Goal: Task Accomplishment & Management: Complete application form

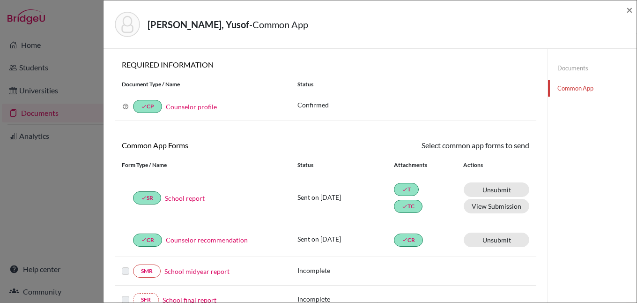
scroll to position [281, 0]
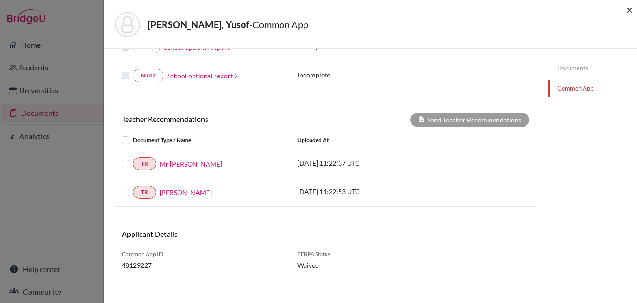
drag, startPoint x: 632, startPoint y: 11, endPoint x: 614, endPoint y: 15, distance: 18.9
click at [632, 11] on span "×" at bounding box center [630, 10] width 7 height 14
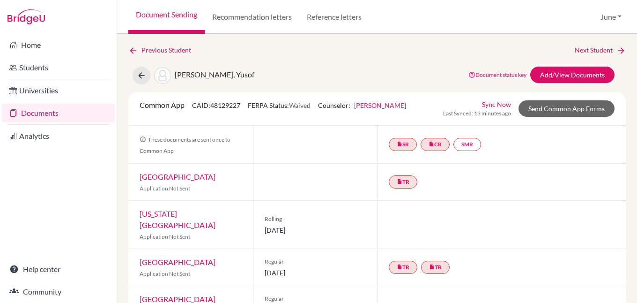
click at [41, 112] on link "Documents" at bounding box center [58, 113] width 113 height 19
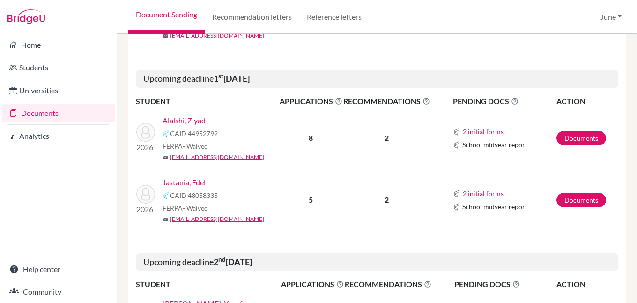
scroll to position [984, 0]
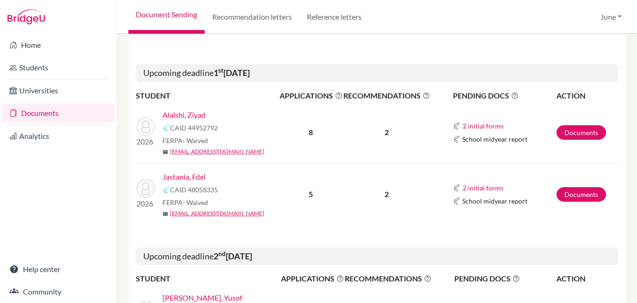
click at [179, 109] on link "Alalshi, Ziyad" at bounding box center [184, 114] width 43 height 11
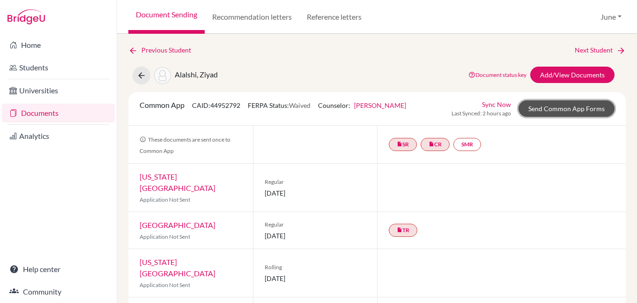
click at [564, 112] on link "Send Common App Forms" at bounding box center [567, 108] width 96 height 16
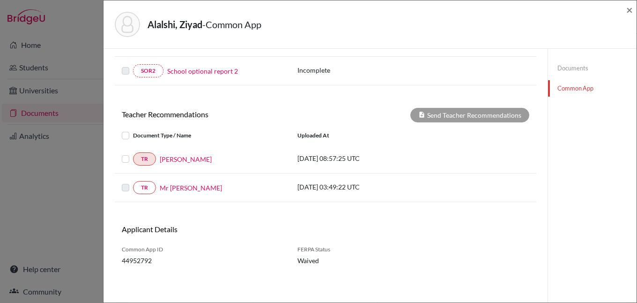
scroll to position [284, 0]
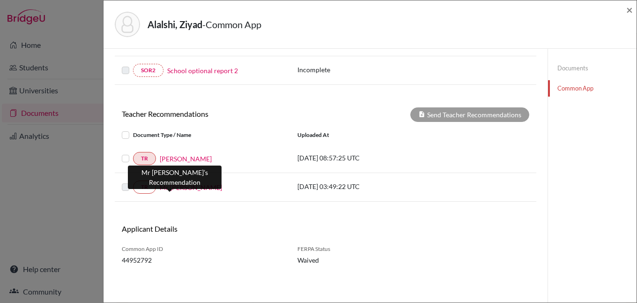
click at [165, 187] on link "Mr Esa" at bounding box center [191, 187] width 62 height 10
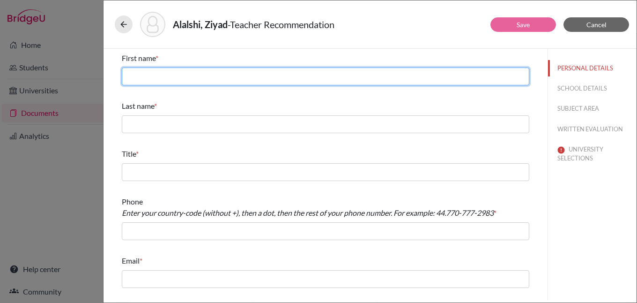
click at [221, 76] on input "text" at bounding box center [326, 76] width 408 height 18
type input "Mohammed Esa"
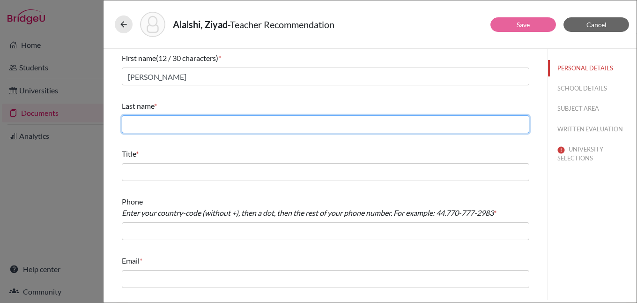
click at [237, 127] on input "text" at bounding box center [326, 124] width 408 height 18
type input "Aboobaker"
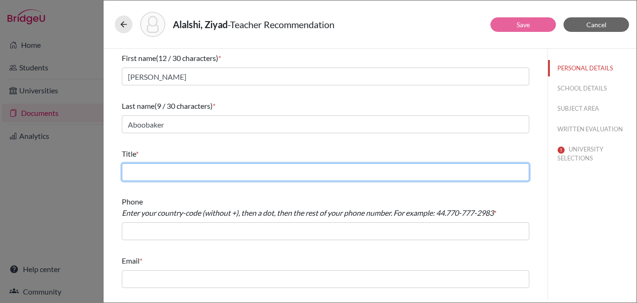
click at [204, 172] on input "text" at bounding box center [326, 172] width 408 height 18
type input "Math teacher"
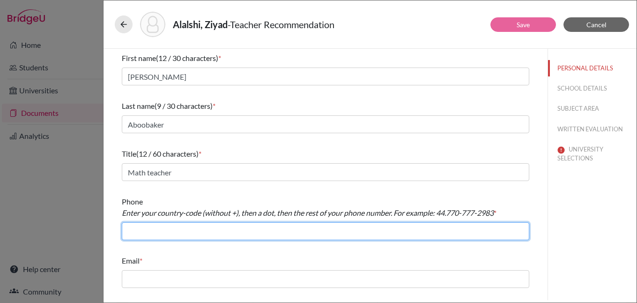
click at [168, 230] on input "text" at bounding box center [326, 231] width 408 height 18
type input "966.126917367"
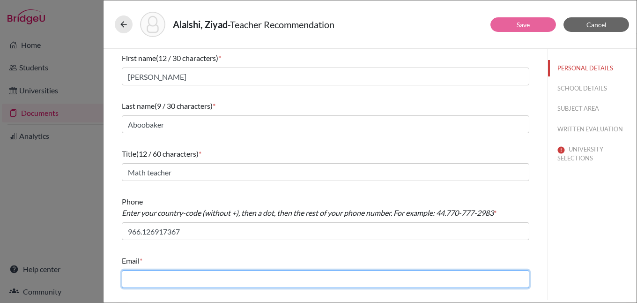
click at [216, 280] on input "text" at bounding box center [326, 279] width 408 height 18
type input "m.aboobaker@jks.edu.sa"
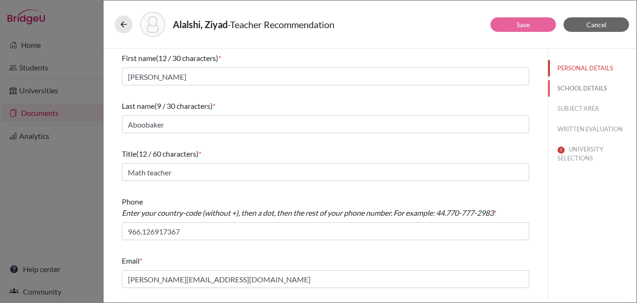
click at [584, 86] on button "SCHOOL DETAILS" at bounding box center [592, 88] width 89 height 16
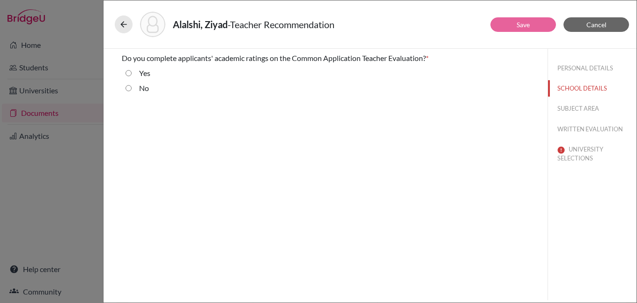
click at [127, 89] on input "No" at bounding box center [129, 87] width 6 height 11
radio input "true"
click at [576, 107] on button "SUBJECT AREA" at bounding box center [592, 108] width 89 height 16
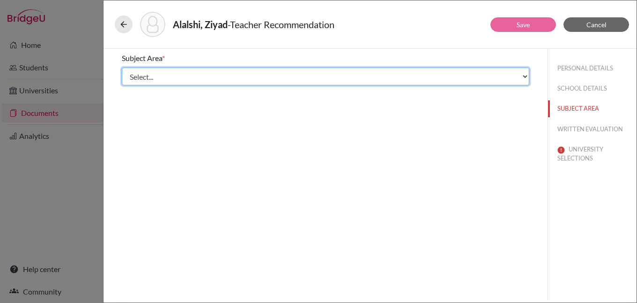
click at [247, 76] on select "Select... Math English Science World Language Social Studies Other Computer Sci…" at bounding box center [326, 76] width 408 height 18
select select "0"
click at [122, 67] on select "Select... Math English Science World Language Social Studies Other Computer Sci…" at bounding box center [326, 76] width 408 height 18
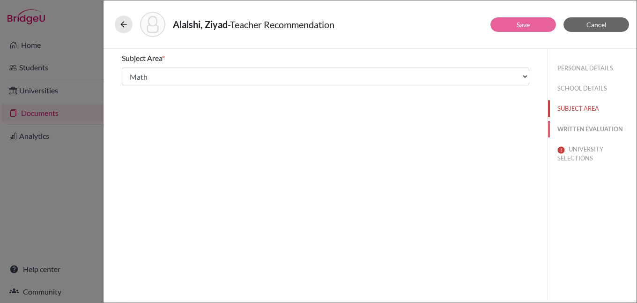
click at [582, 130] on button "WRITTEN EVALUATION" at bounding box center [592, 129] width 89 height 16
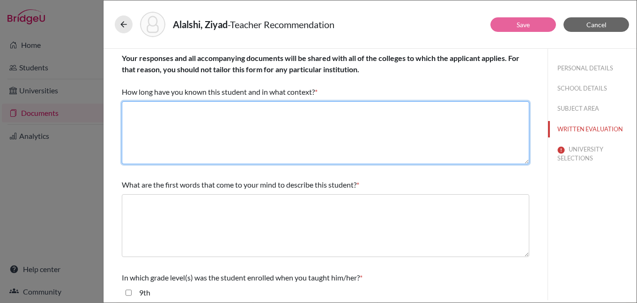
click at [195, 117] on textarea at bounding box center [326, 132] width 408 height 63
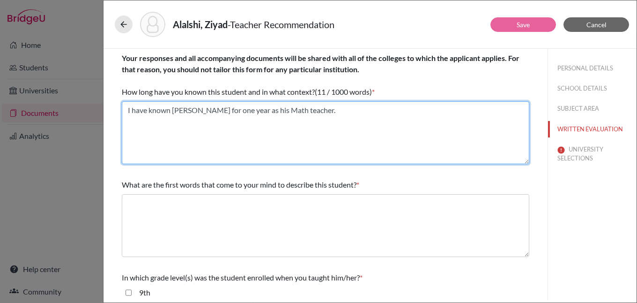
type textarea "I have known Ziyad for one year as his Math teacher."
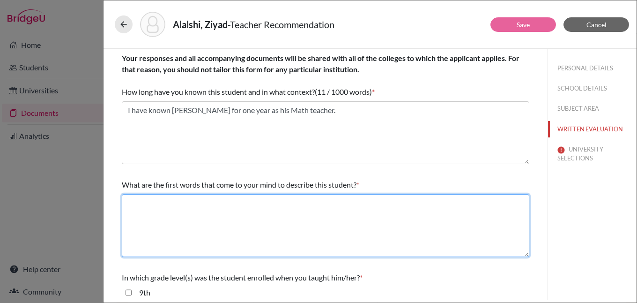
click at [218, 198] on textarea at bounding box center [326, 225] width 408 height 63
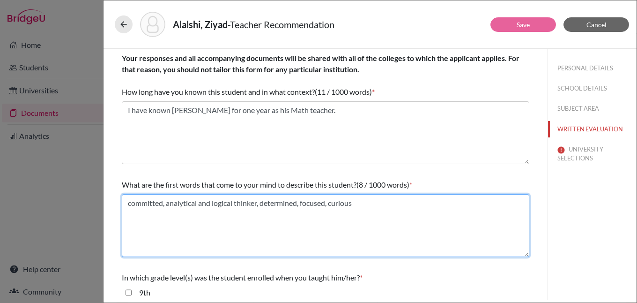
scroll to position [141, 0]
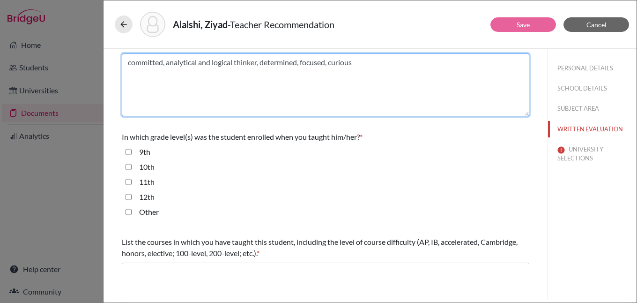
type textarea "committed, analytical and logical thinker, determined, focused, curious"
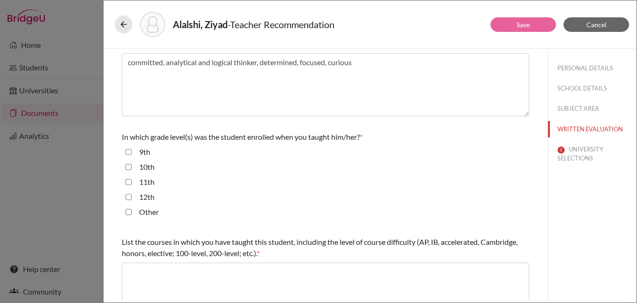
click at [128, 198] on input "12th" at bounding box center [129, 196] width 6 height 11
checkbox input "true"
click at [126, 182] on input "11th" at bounding box center [129, 181] width 6 height 11
checkbox input "true"
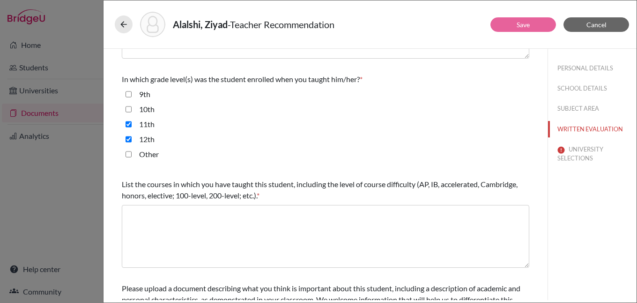
scroll to position [281, 0]
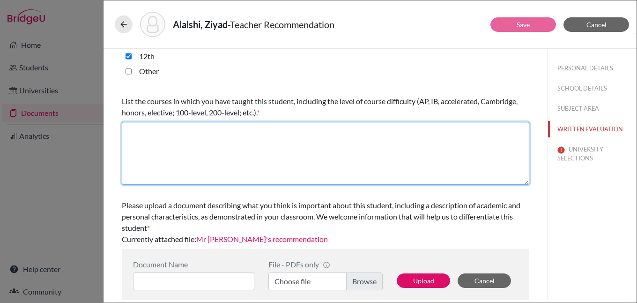
click at [154, 126] on textarea at bounding box center [326, 153] width 408 height 63
click at [206, 130] on textarea "Algebra II Advanced Pre-Calculus" at bounding box center [326, 153] width 408 height 63
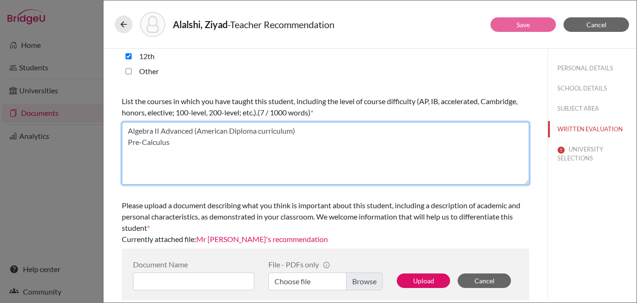
click at [183, 139] on textarea "Algebra II Advanced (American Diploma curriculum) Pre-Calculus" at bounding box center [326, 153] width 408 height 63
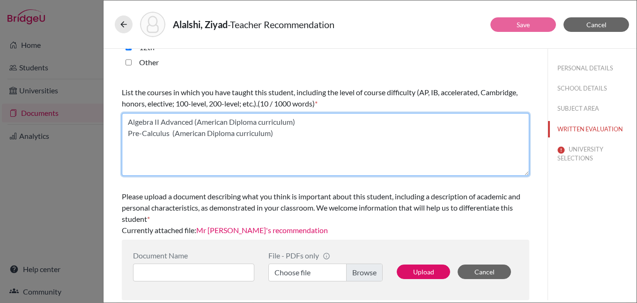
scroll to position [56, 0]
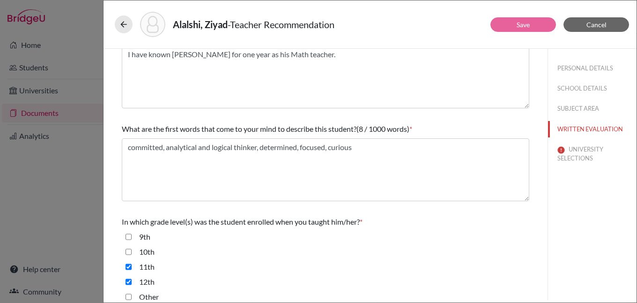
type textarea "Algebra II Advanced (American Diploma curriculum) Pre-Calculus (American Diplom…"
click at [582, 153] on button "UNIVERSITY SELECTIONS" at bounding box center [592, 153] width 89 height 25
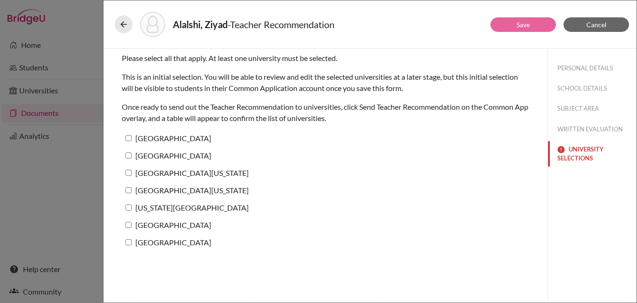
scroll to position [0, 0]
click at [166, 137] on label "Harvard University" at bounding box center [167, 138] width 90 height 14
click at [132, 137] on input "Harvard University" at bounding box center [129, 138] width 6 height 6
checkbox input "true"
click at [526, 23] on link "Save" at bounding box center [523, 25] width 13 height 8
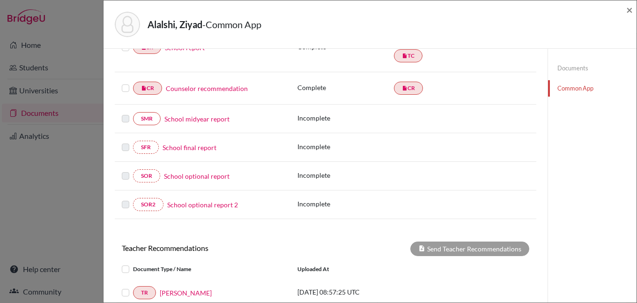
scroll to position [3, 0]
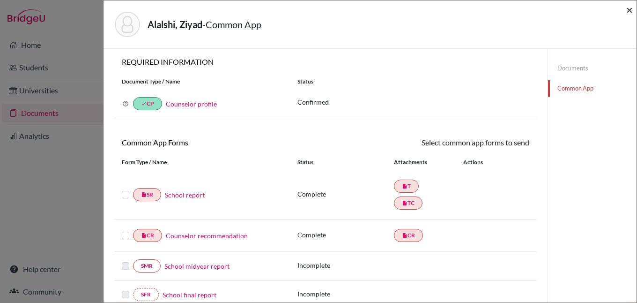
click at [630, 11] on span "×" at bounding box center [630, 10] width 7 height 14
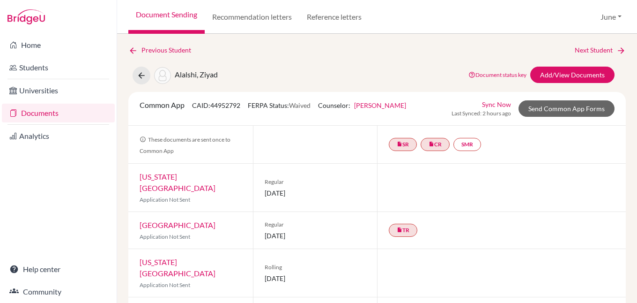
click at [38, 112] on link "Documents" at bounding box center [58, 113] width 113 height 19
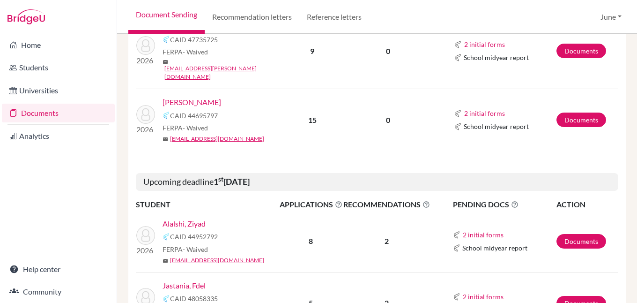
scroll to position [937, 0]
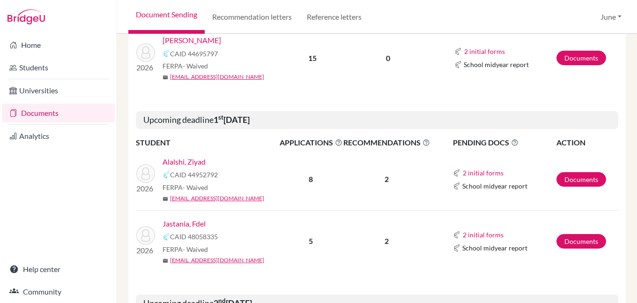
click at [185, 156] on link "Alalshi, Ziyad" at bounding box center [184, 161] width 43 height 11
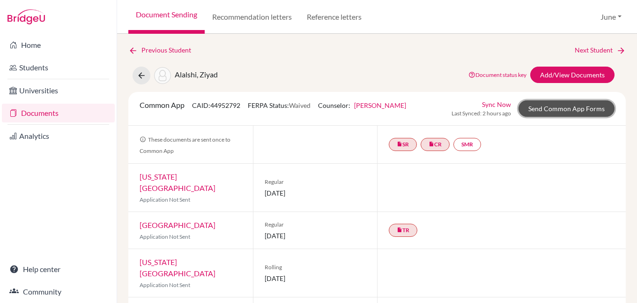
click at [579, 111] on link "Send Common App Forms" at bounding box center [567, 108] width 96 height 16
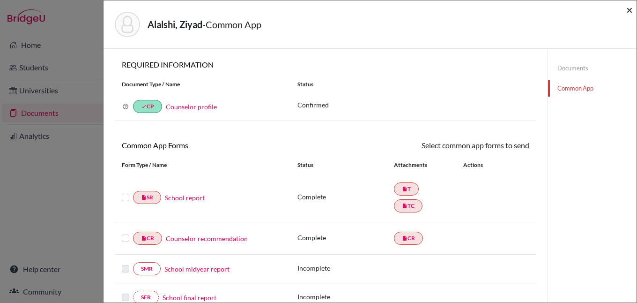
click at [630, 11] on span "×" at bounding box center [630, 10] width 7 height 14
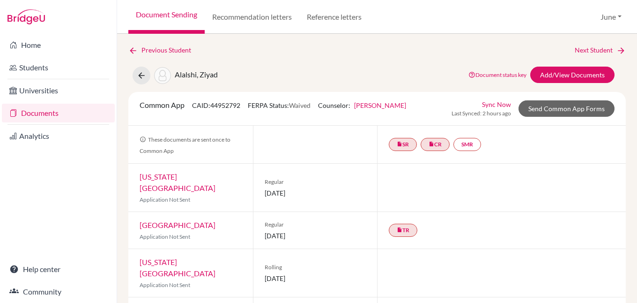
click at [37, 113] on link "Documents" at bounding box center [58, 113] width 113 height 19
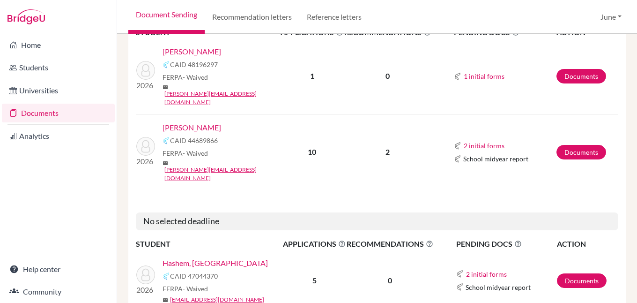
scroll to position [1359, 0]
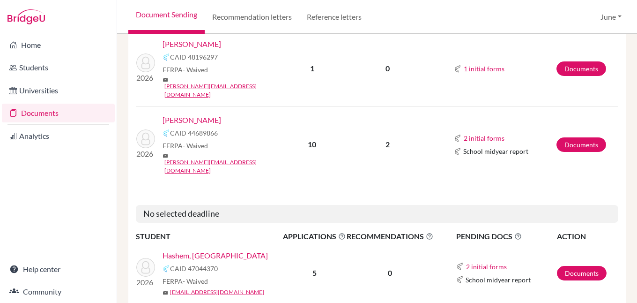
click at [187, 114] on link "[PERSON_NAME]" at bounding box center [192, 119] width 59 height 11
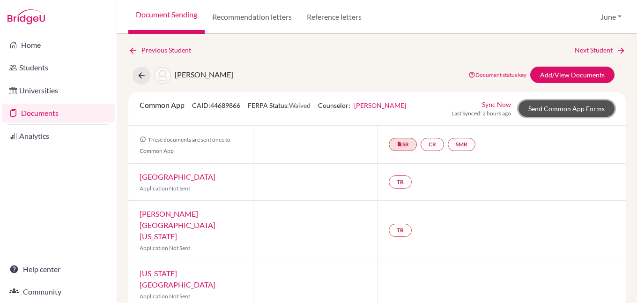
click at [567, 109] on link "Send Common App Forms" at bounding box center [567, 108] width 96 height 16
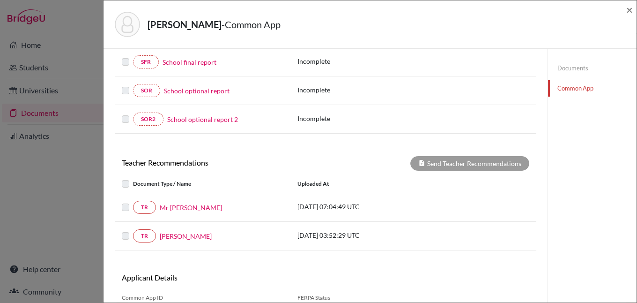
scroll to position [280, 0]
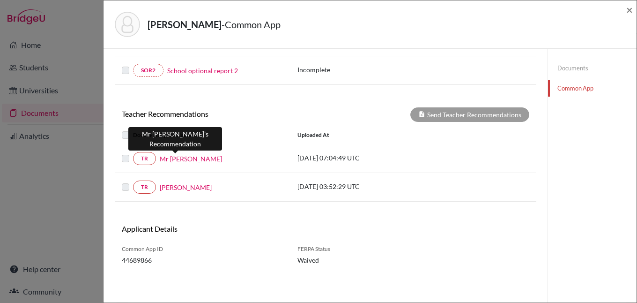
click at [178, 157] on link "Mr Rigardt" at bounding box center [191, 159] width 62 height 10
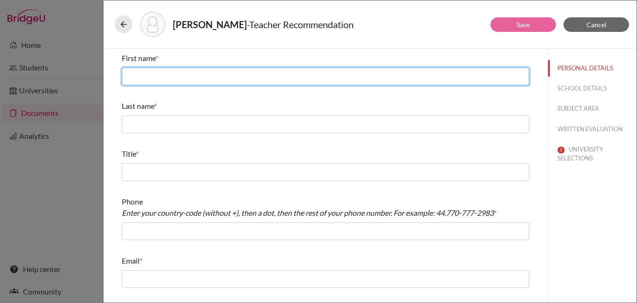
click at [195, 79] on input "text" at bounding box center [326, 76] width 408 height 18
type input "Rigardt"
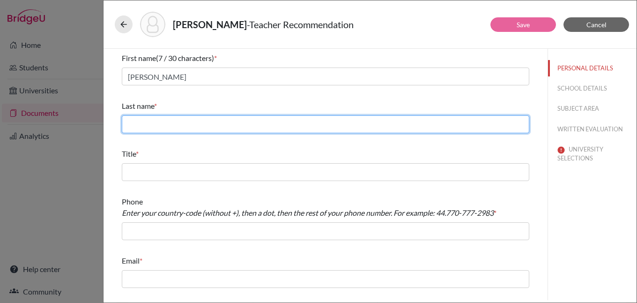
click at [184, 122] on input "text" at bounding box center [326, 124] width 408 height 18
click at [216, 128] on input "text" at bounding box center [326, 124] width 408 height 18
type input "Terblanche"
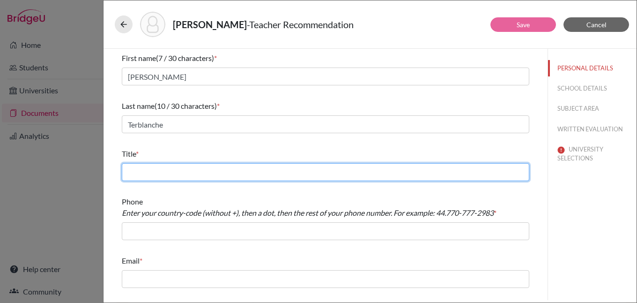
click at [195, 172] on input "text" at bounding box center [326, 172] width 408 height 18
type input "Business Management / Economics teacher"
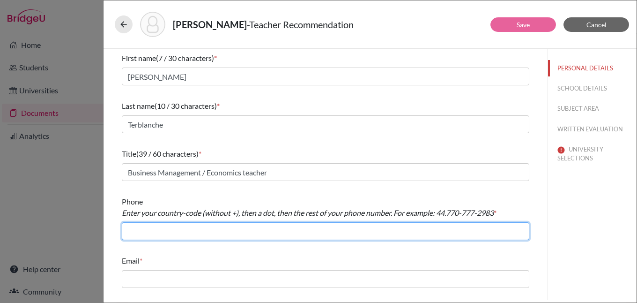
click at [187, 231] on input "text" at bounding box center [326, 231] width 408 height 18
type input "966.126917367"
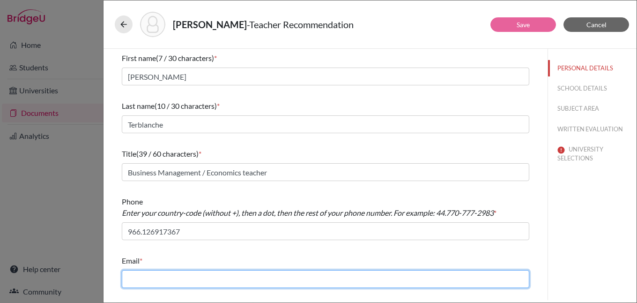
click at [188, 278] on input "text" at bounding box center [326, 279] width 408 height 18
type input "r.terblanche@jks.edu.sa"
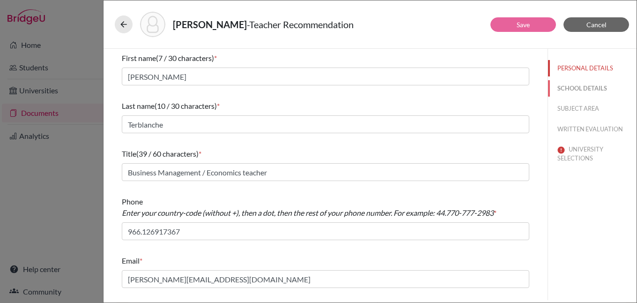
click at [573, 88] on button "SCHOOL DETAILS" at bounding box center [592, 88] width 89 height 16
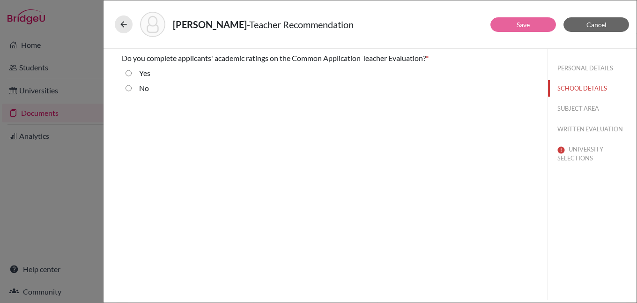
click at [128, 88] on input "No" at bounding box center [129, 87] width 6 height 11
radio input "true"
click at [570, 108] on button "SUBJECT AREA" at bounding box center [592, 108] width 89 height 16
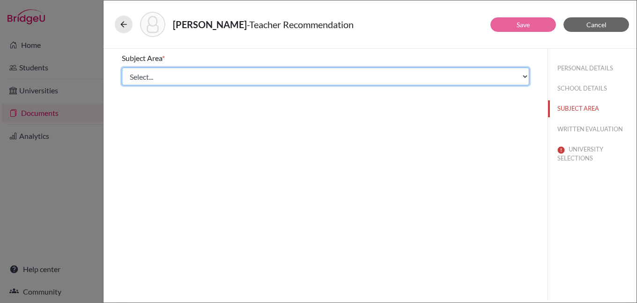
click at [161, 75] on select "Select... Math English Science World Language Social Studies Other Computer Sci…" at bounding box center [326, 76] width 408 height 18
select select "5"
click at [122, 67] on select "Select... Math English Science World Language Social Studies Other Computer Sci…" at bounding box center [326, 76] width 408 height 18
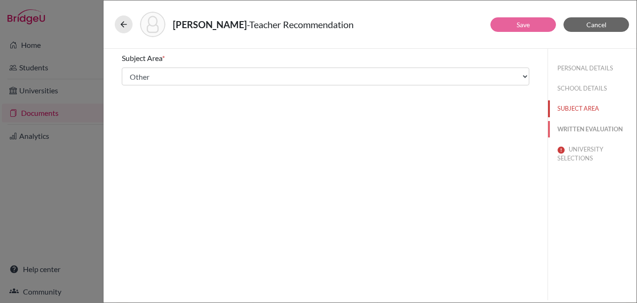
drag, startPoint x: 586, startPoint y: 127, endPoint x: 547, endPoint y: 129, distance: 39.4
click at [586, 127] on button "WRITTEN EVALUATION" at bounding box center [592, 129] width 89 height 16
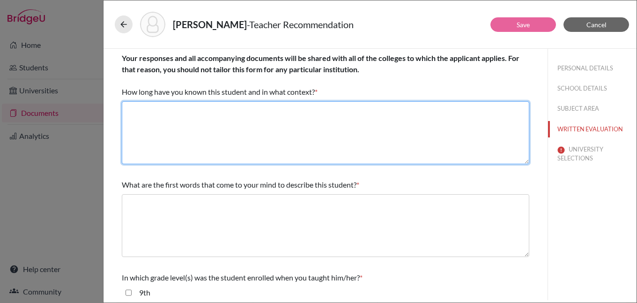
click at [220, 119] on textarea at bounding box center [326, 132] width 408 height 63
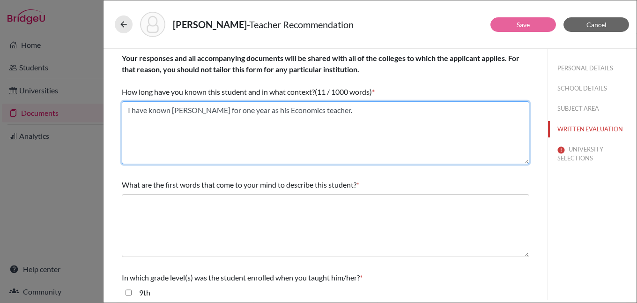
type textarea "I have known Ahmed for one year as his Economics teacher."
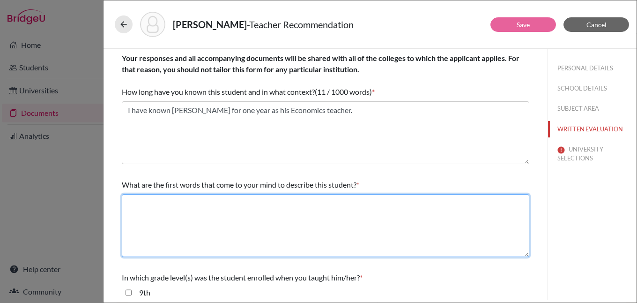
click at [172, 209] on textarea at bounding box center [326, 225] width 408 height 63
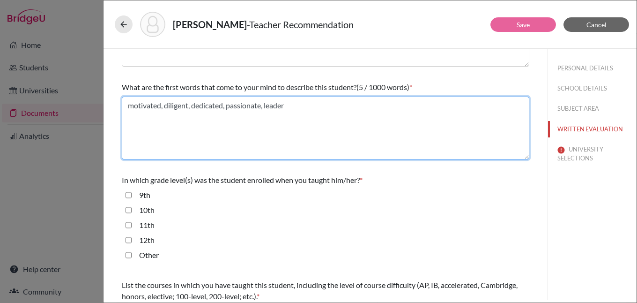
scroll to position [187, 0]
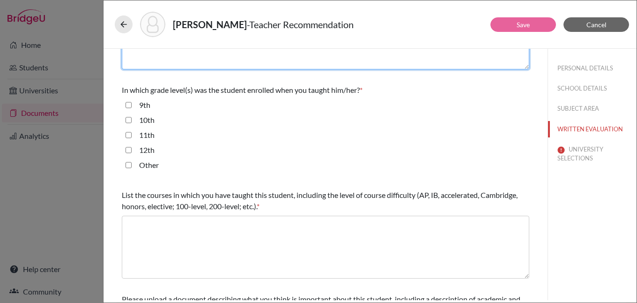
type textarea "motivated, diligent, dedicated, passionate, leader"
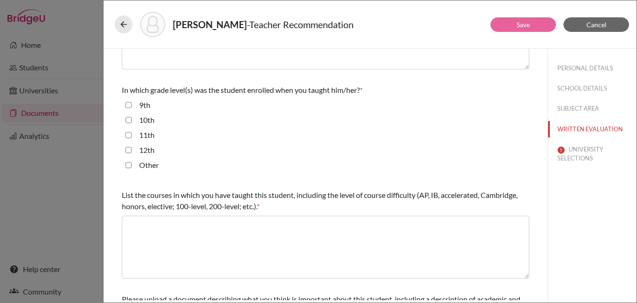
click at [128, 135] on input "11th" at bounding box center [129, 134] width 6 height 11
checkbox input "true"
click at [127, 150] on input "12th" at bounding box center [129, 149] width 6 height 11
checkbox input "true"
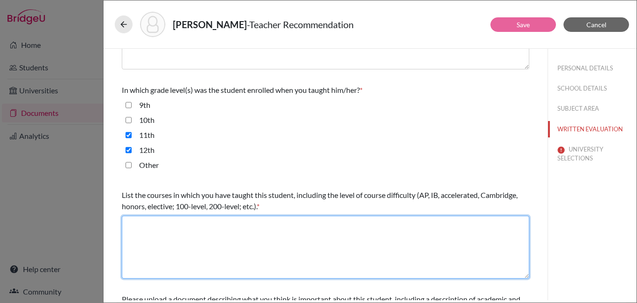
click at [143, 225] on textarea at bounding box center [326, 247] width 408 height 63
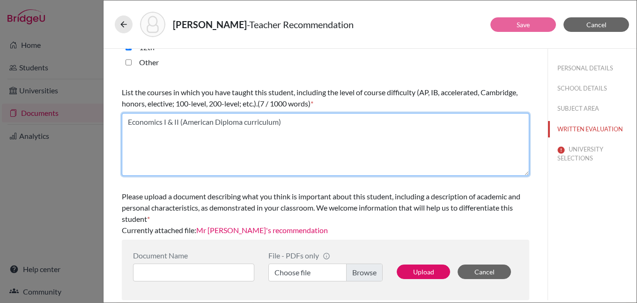
scroll to position [103, 0]
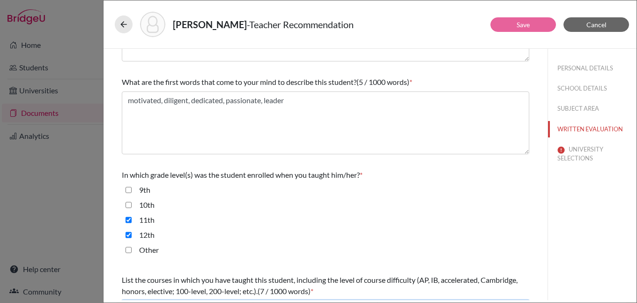
type textarea "Economics I & II (American Diploma curriculum)"
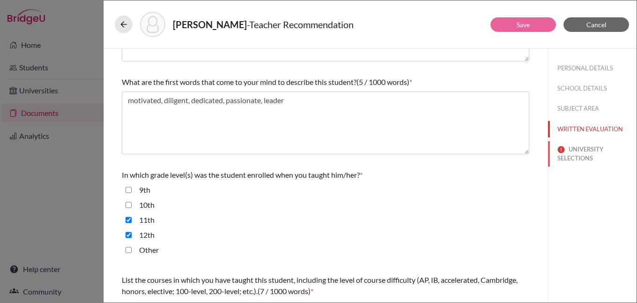
click at [579, 148] on button "UNIVERSITY SELECTIONS" at bounding box center [592, 153] width 89 height 25
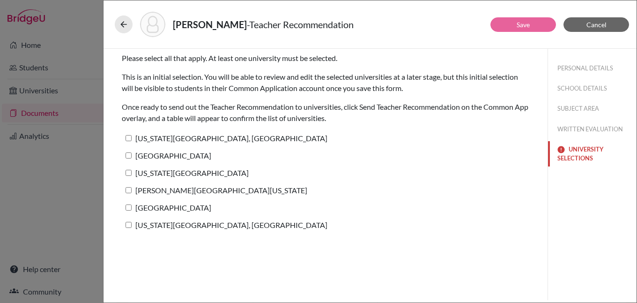
scroll to position [0, 0]
click at [169, 139] on label "Pennsylvania State University, University Park" at bounding box center [225, 138] width 206 height 14
click at [132, 139] on input "Pennsylvania State University, University Park" at bounding box center [129, 138] width 6 height 6
checkbox input "true"
click at [524, 24] on link "Save" at bounding box center [523, 25] width 13 height 8
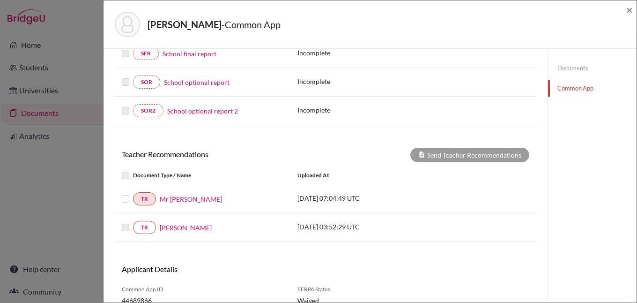
scroll to position [280, 0]
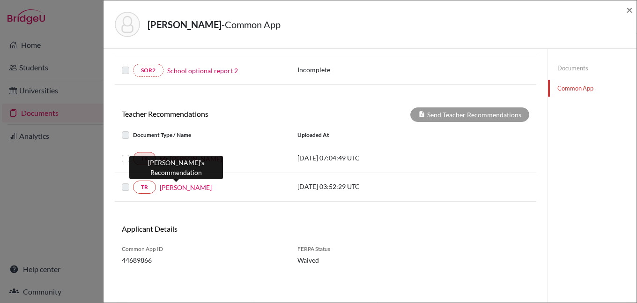
click at [178, 188] on link "Mr Omar G" at bounding box center [186, 187] width 52 height 10
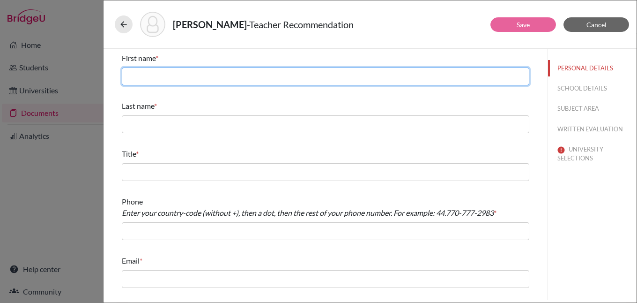
click at [199, 75] on input "text" at bounding box center [326, 76] width 408 height 18
type input "Omar"
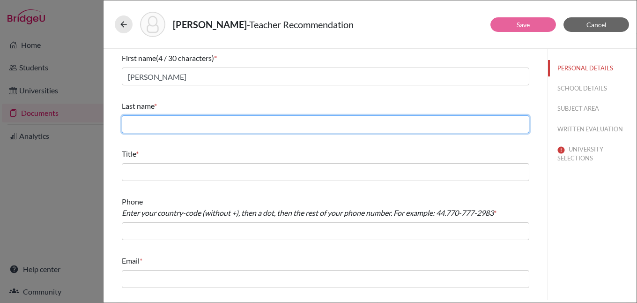
click at [230, 124] on input "text" at bounding box center [326, 124] width 408 height 18
type input "Ghotme"
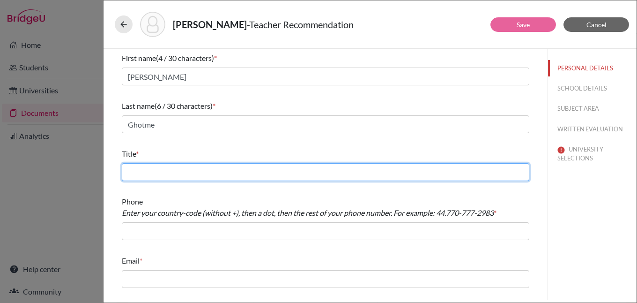
click at [194, 171] on input "text" at bounding box center [326, 172] width 408 height 18
type input "Math teacher"
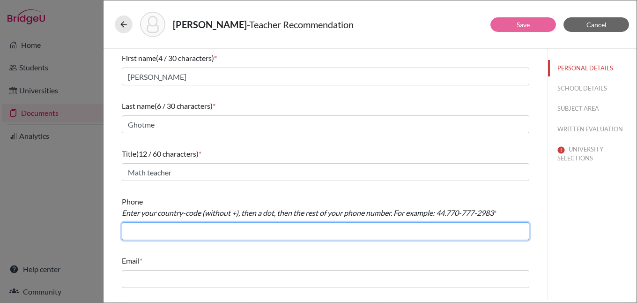
click at [187, 232] on input "text" at bounding box center [326, 231] width 408 height 18
type input "966.126917367"
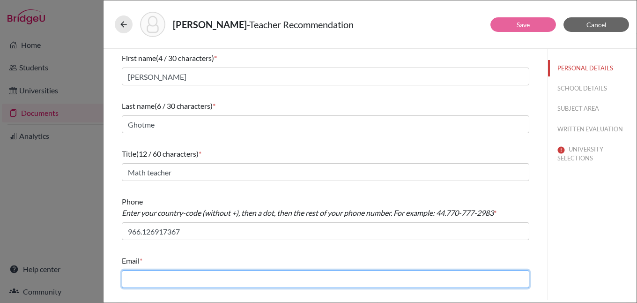
click at [189, 279] on input "text" at bounding box center [326, 279] width 408 height 18
type input "o.ghotme@jks.edu.sa"
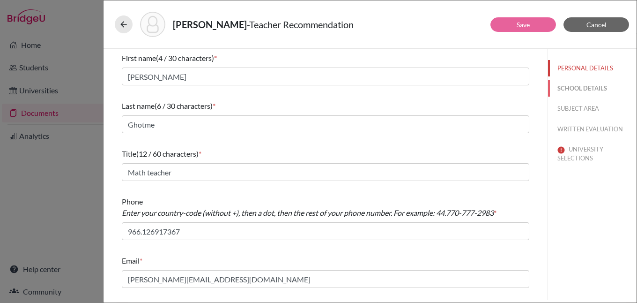
click at [580, 85] on button "SCHOOL DETAILS" at bounding box center [592, 88] width 89 height 16
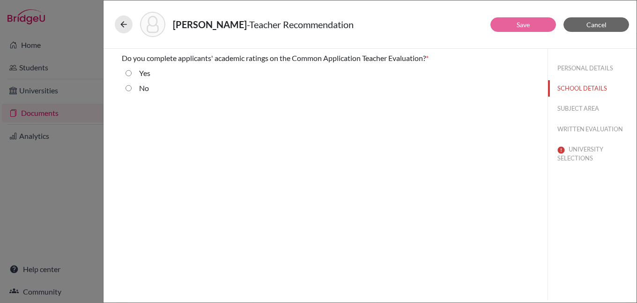
drag, startPoint x: 135, startPoint y: 87, endPoint x: 148, endPoint y: 88, distance: 12.7
click at [135, 87] on div "No" at bounding box center [140, 89] width 17 height 15
click at [129, 88] on input "No" at bounding box center [129, 87] width 6 height 11
radio input "true"
click at [577, 105] on button "SUBJECT AREA" at bounding box center [592, 108] width 89 height 16
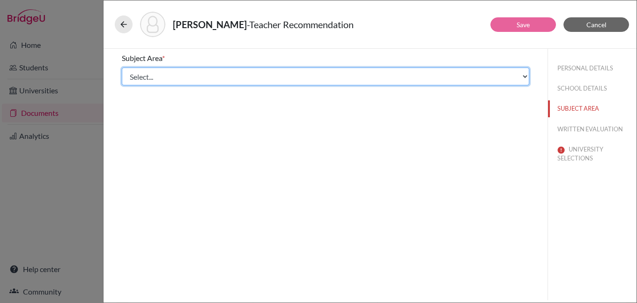
click at [160, 76] on select "Select... Math English Science World Language Social Studies Other Computer Sci…" at bounding box center [326, 76] width 408 height 18
select select "0"
click at [122, 67] on select "Select... Math English Science World Language Social Studies Other Computer Sci…" at bounding box center [326, 76] width 408 height 18
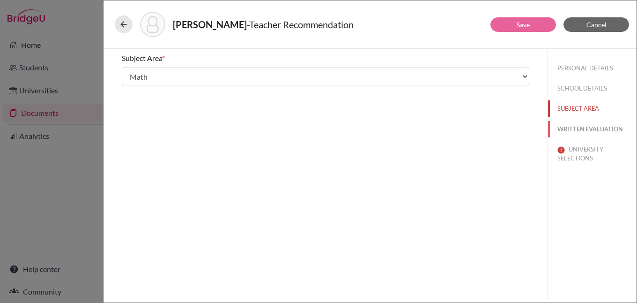
click at [581, 129] on button "WRITTEN EVALUATION" at bounding box center [592, 129] width 89 height 16
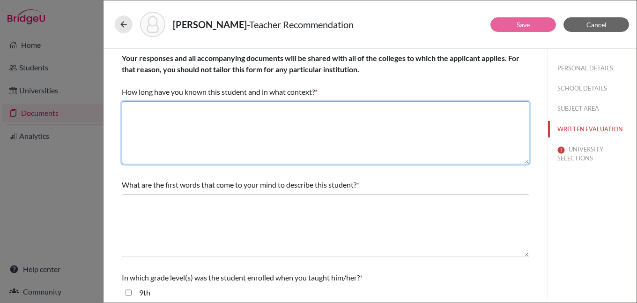
click at [178, 115] on textarea at bounding box center [326, 132] width 408 height 63
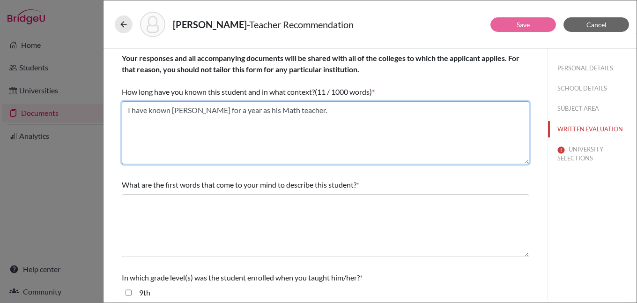
type textarea "I have known Ahmed for a year as his Math teacher."
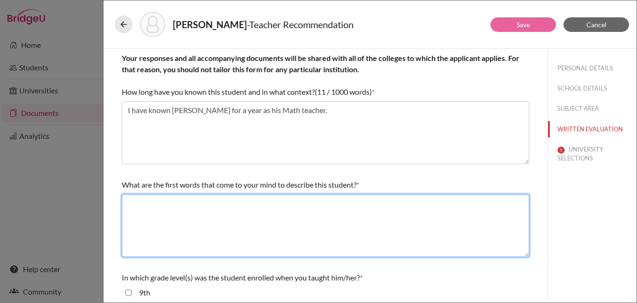
click at [200, 204] on textarea at bounding box center [326, 225] width 408 height 63
type textarea "c"
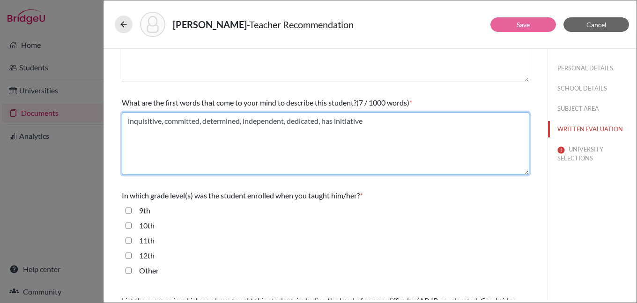
scroll to position [187, 0]
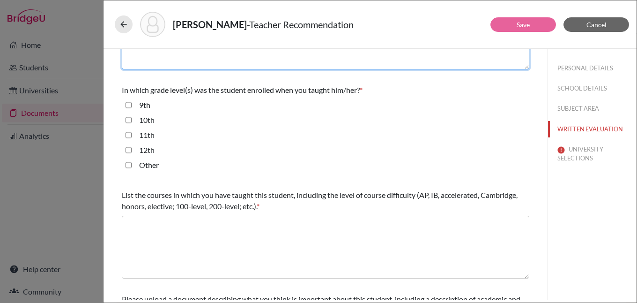
type textarea "inquisitive, committed, determined, independent, dedicated, has initiative"
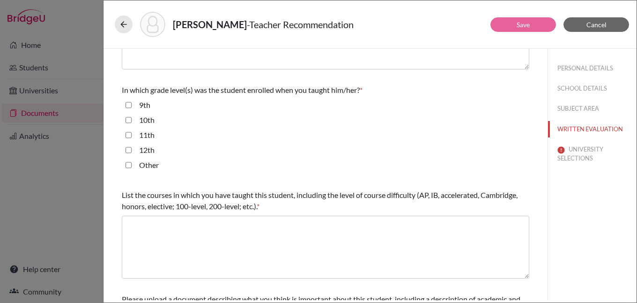
click at [128, 135] on input "11th" at bounding box center [129, 134] width 6 height 11
checkbox input "true"
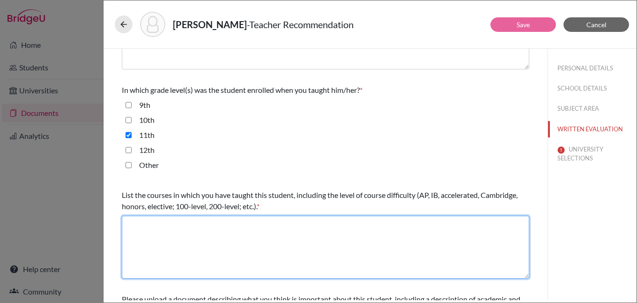
click at [246, 219] on textarea at bounding box center [326, 247] width 408 height 63
click at [180, 224] on textarea "Pre-Calculus Calculus" at bounding box center [326, 247] width 408 height 63
click at [172, 223] on textarea "Pre-Calculus American Diploma curriculum) Calculus" at bounding box center [326, 247] width 408 height 63
click at [159, 236] on textarea "Pre-Calculus (American Diploma curriculum) Calculus" at bounding box center [326, 247] width 408 height 63
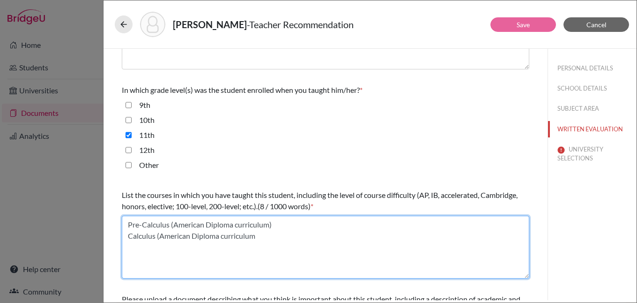
type textarea "Pre-Calculus (American Diploma curriculum) Calculus (American Diploma curriculum"
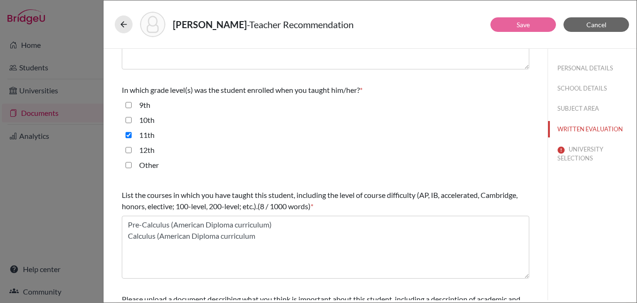
click at [128, 150] on input "12th" at bounding box center [129, 149] width 6 height 11
checkbox input "true"
click at [577, 151] on button "UNIVERSITY SELECTIONS" at bounding box center [592, 153] width 89 height 25
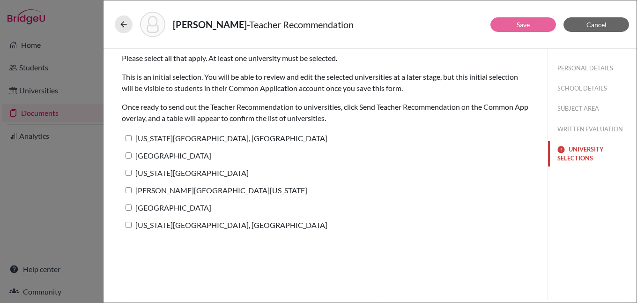
scroll to position [0, 0]
click at [148, 140] on label "Pennsylvania State University, University Park" at bounding box center [225, 138] width 206 height 14
click at [132, 140] on input "Pennsylvania State University, University Park" at bounding box center [129, 138] width 6 height 6
checkbox input "true"
click at [527, 26] on link "Save" at bounding box center [523, 25] width 13 height 8
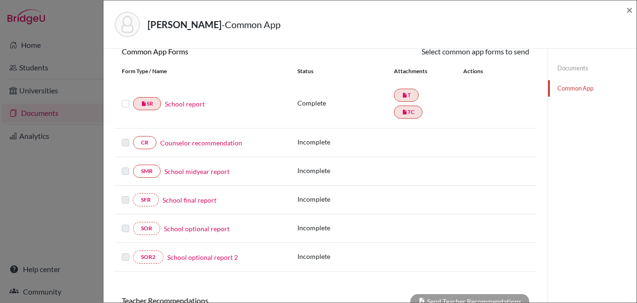
scroll to position [280, 0]
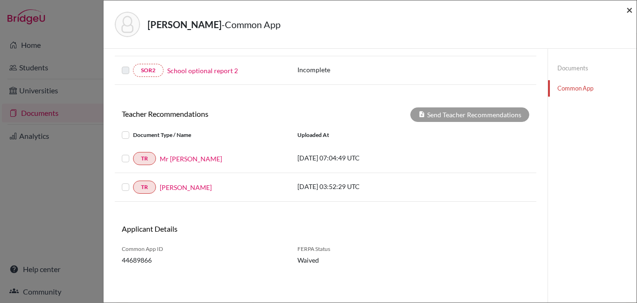
click at [629, 10] on span "×" at bounding box center [630, 10] width 7 height 14
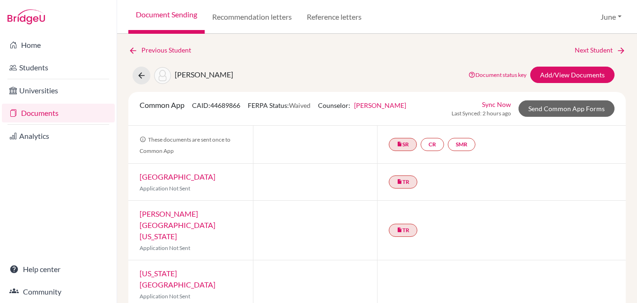
click at [31, 113] on link "Documents" at bounding box center [58, 113] width 113 height 19
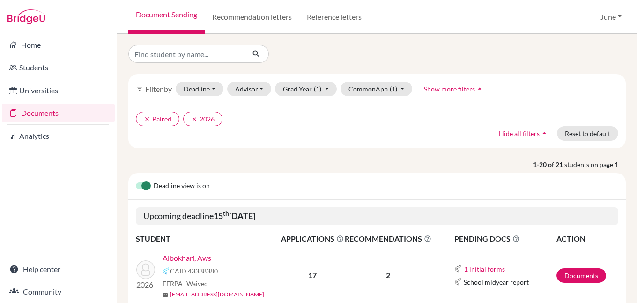
scroll to position [469, 0]
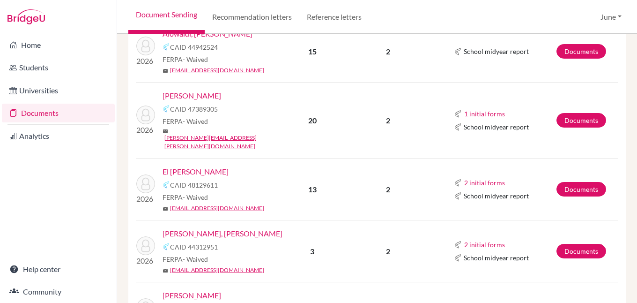
click at [190, 166] on link "El [PERSON_NAME]" at bounding box center [196, 171] width 66 height 11
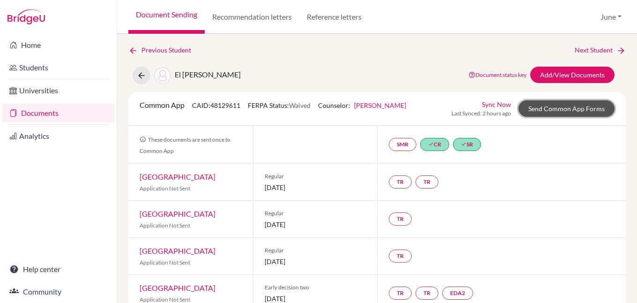
click at [555, 109] on link "Send Common App Forms" at bounding box center [567, 108] width 96 height 16
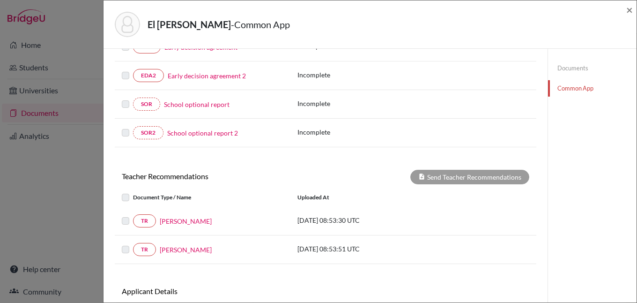
scroll to position [344, 0]
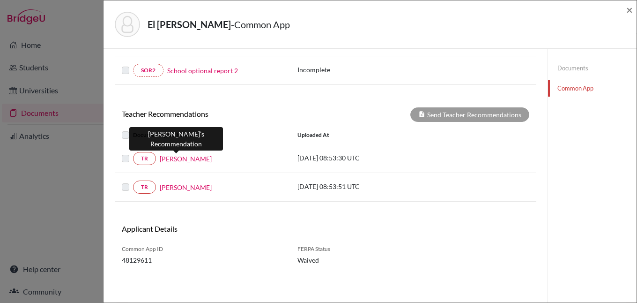
click at [179, 156] on link "[PERSON_NAME]" at bounding box center [186, 159] width 52 height 10
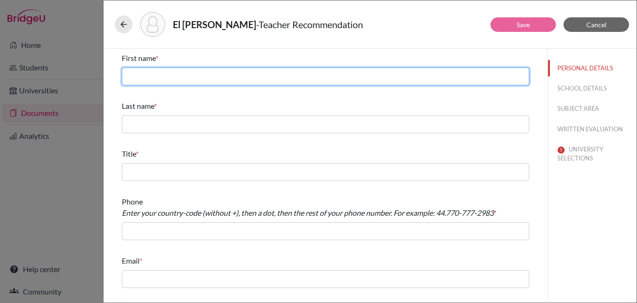
click at [226, 81] on input "text" at bounding box center [326, 76] width 408 height 18
type input "Omar"
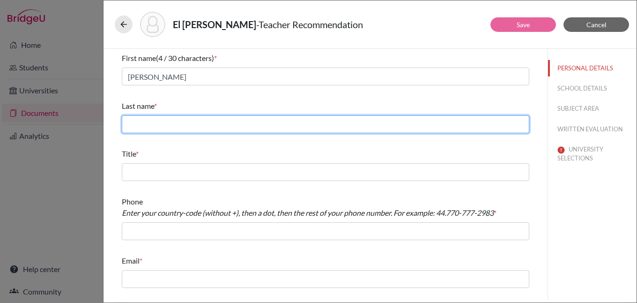
click at [216, 122] on input "text" at bounding box center [326, 124] width 408 height 18
type input "Hijazi"
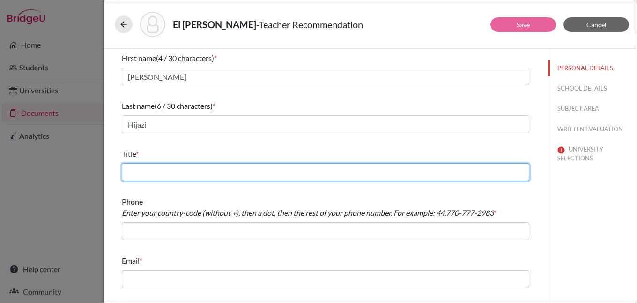
click at [200, 174] on input "text" at bounding box center [326, 172] width 408 height 18
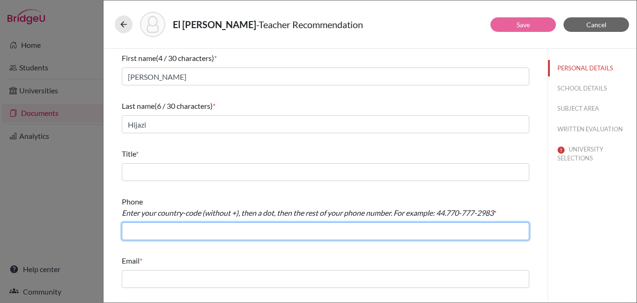
click at [144, 232] on input "text" at bounding box center [326, 231] width 408 height 18
type input "966.126917367"
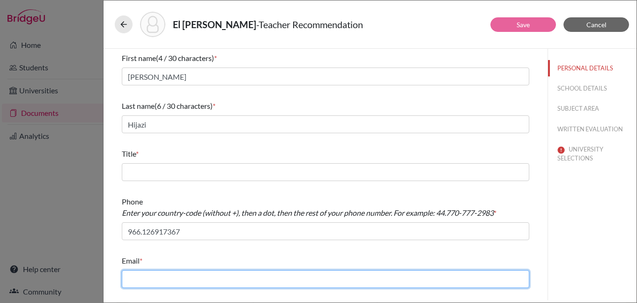
click at [160, 277] on input "text" at bounding box center [326, 279] width 408 height 18
type input "o.hijazi@jks.edu.sa"
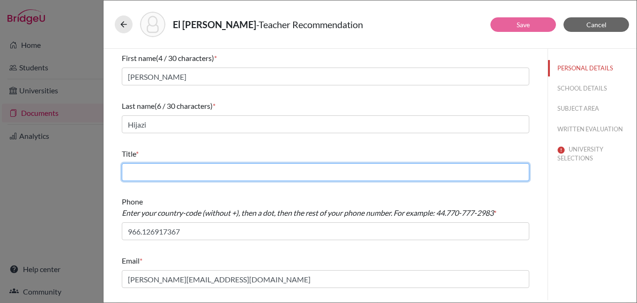
click at [180, 177] on input "text" at bounding box center [326, 172] width 408 height 18
type input "Chemistry teacher"
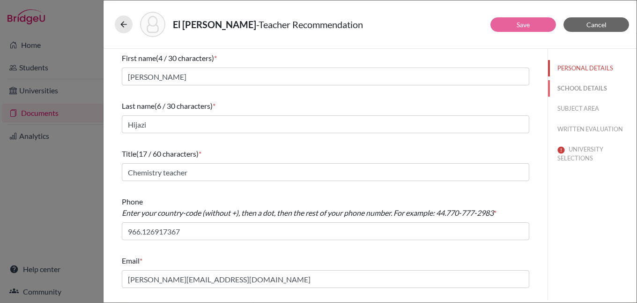
click at [591, 87] on button "SCHOOL DETAILS" at bounding box center [592, 88] width 89 height 16
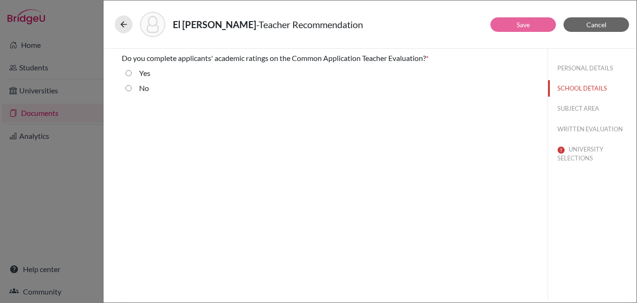
click at [129, 88] on input "No" at bounding box center [129, 87] width 6 height 11
radio input "true"
click at [581, 105] on button "SUBJECT AREA" at bounding box center [592, 108] width 89 height 16
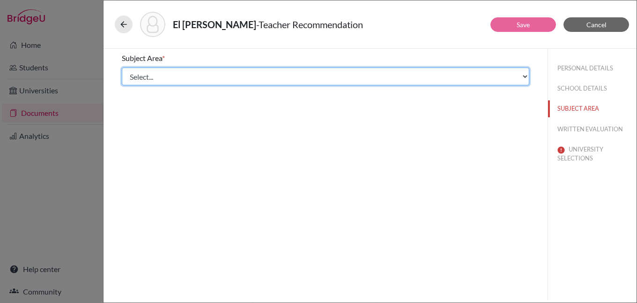
click at [188, 78] on select "Select... Math English Science World Language Social Studies Other Computer Sci…" at bounding box center [326, 76] width 408 height 18
select select "2"
click at [122, 67] on select "Select... Math English Science World Language Social Studies Other Computer Sci…" at bounding box center [326, 76] width 408 height 18
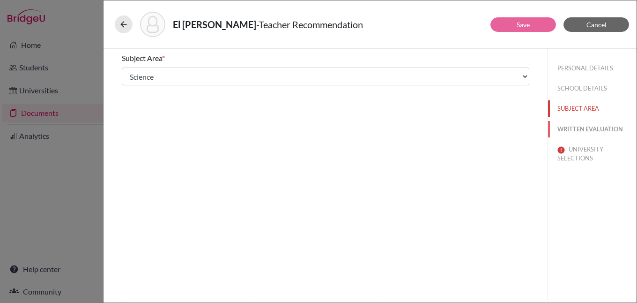
click at [581, 127] on button "WRITTEN EVALUATION" at bounding box center [592, 129] width 89 height 16
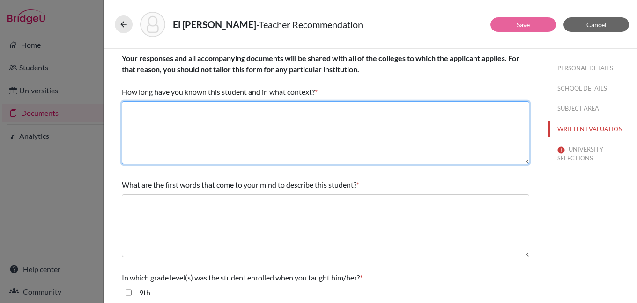
click at [283, 111] on textarea at bounding box center [326, 132] width 408 height 63
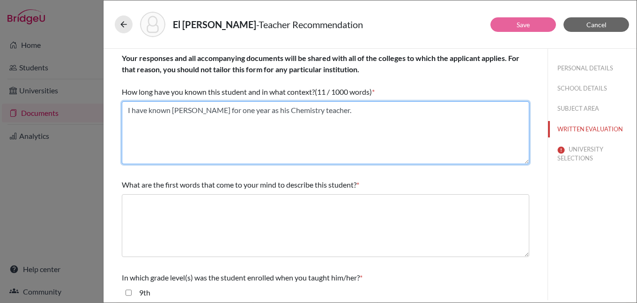
type textarea "I have known Ziad for one year as his Chemistry teacher."
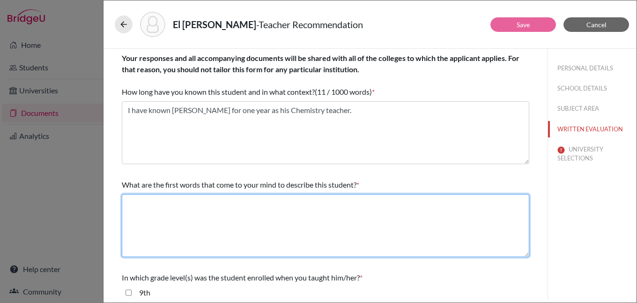
click at [231, 197] on textarea at bounding box center [326, 225] width 408 height 63
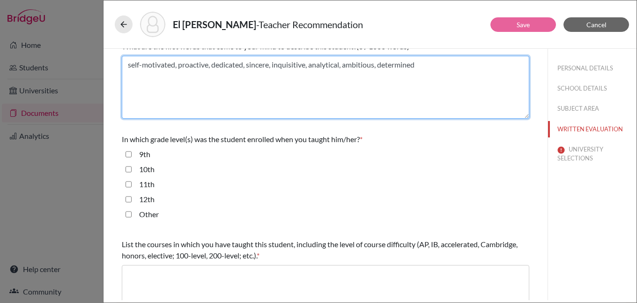
scroll to position [141, 0]
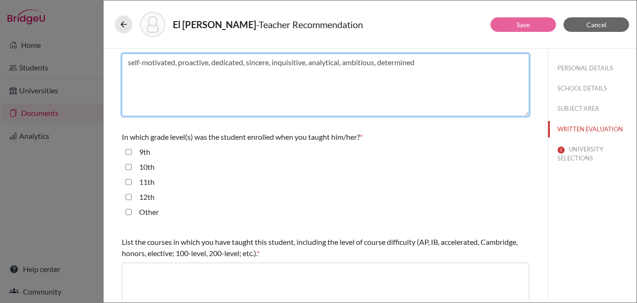
type textarea "self-motivated, proactive, dedicated, sincere, inquisitive, analytical, ambitio…"
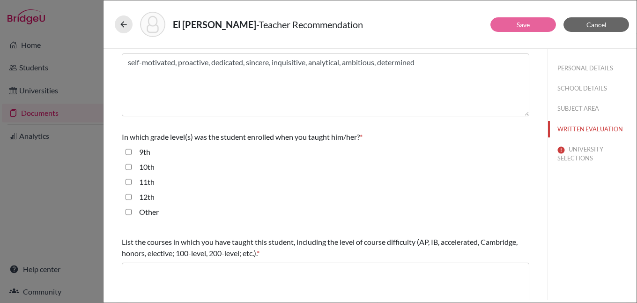
click at [127, 198] on input "12th" at bounding box center [129, 196] width 6 height 11
checkbox input "true"
click at [128, 183] on input "11th" at bounding box center [129, 181] width 6 height 11
checkbox input "true"
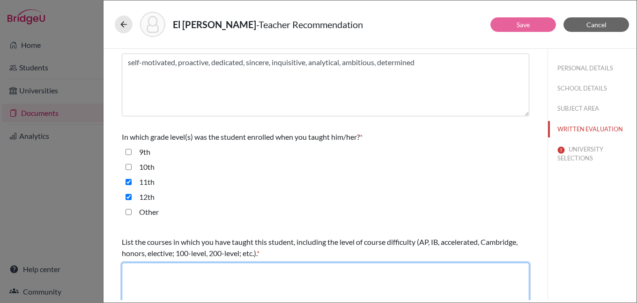
click at [147, 270] on textarea at bounding box center [326, 293] width 408 height 63
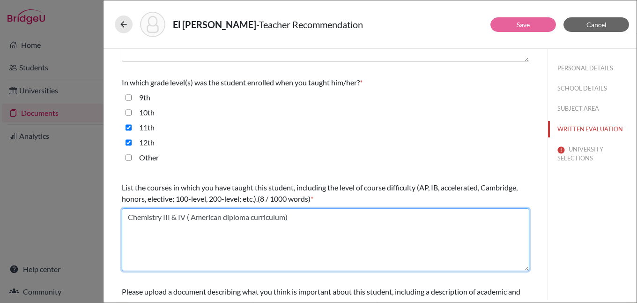
scroll to position [56, 0]
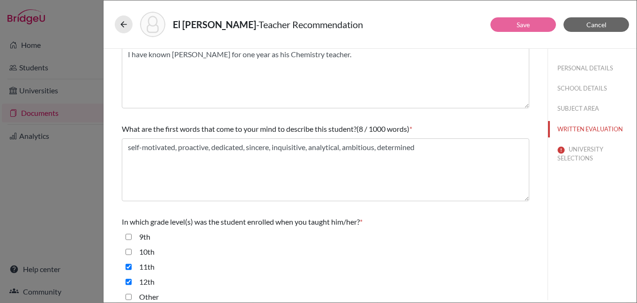
type textarea "Chemistry III & IV ( American diploma curriculum)"
drag, startPoint x: 584, startPoint y: 145, endPoint x: 530, endPoint y: 144, distance: 54.8
click at [583, 145] on button "UNIVERSITY SELECTIONS" at bounding box center [592, 153] width 89 height 25
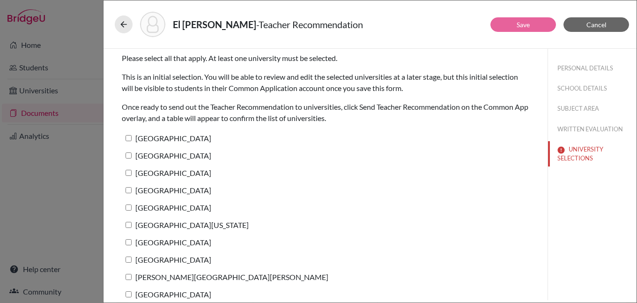
click at [169, 142] on label "Yale University" at bounding box center [167, 138] width 90 height 14
click at [132, 141] on input "Yale University" at bounding box center [129, 138] width 6 height 6
checkbox input "true"
click at [527, 26] on link "Save" at bounding box center [523, 25] width 13 height 8
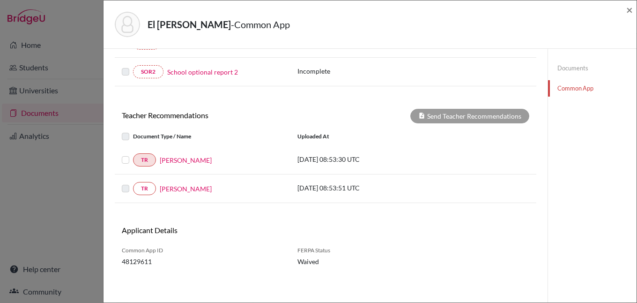
scroll to position [344, 0]
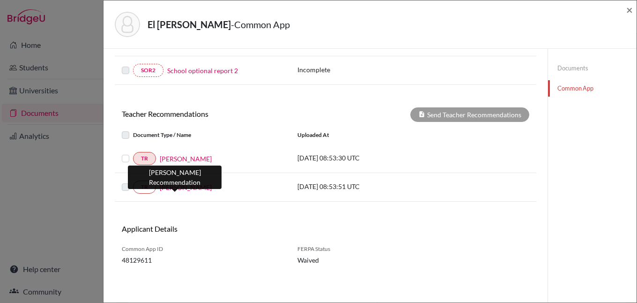
click at [173, 185] on link "Ms Menna" at bounding box center [186, 187] width 52 height 10
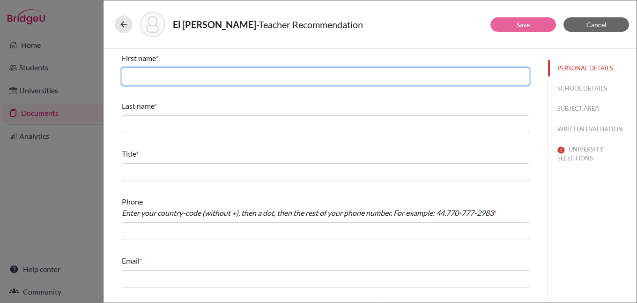
click at [236, 74] on input "text" at bounding box center [326, 76] width 408 height 18
click at [178, 80] on input "text" at bounding box center [326, 76] width 408 height 18
type input "Menna"
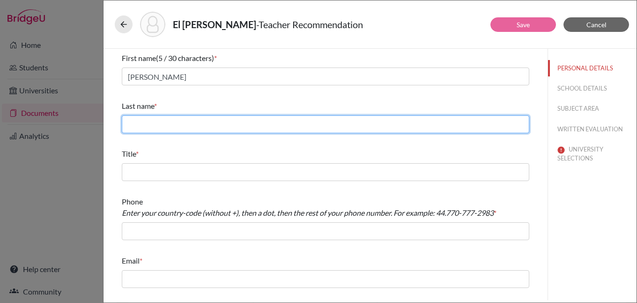
click at [174, 122] on input "text" at bounding box center [326, 124] width 408 height 18
type input "Hamed"
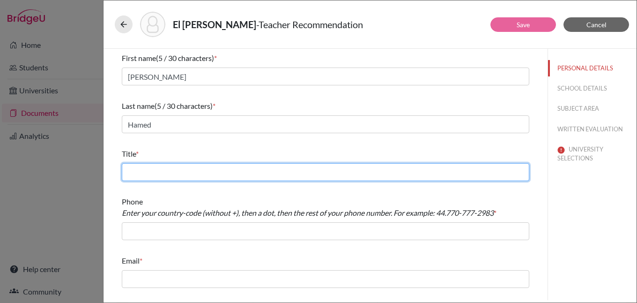
click at [173, 173] on input "text" at bounding box center [326, 172] width 408 height 18
type input "Business Management teacher"
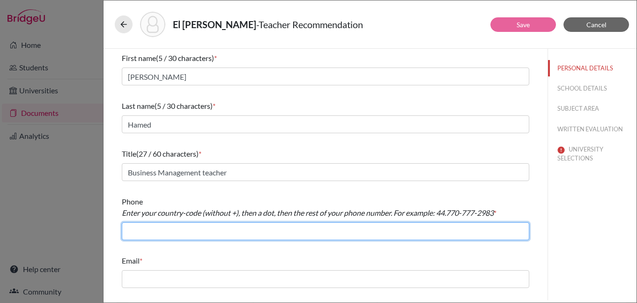
click at [178, 228] on input "text" at bounding box center [326, 231] width 408 height 18
type input "966.126917367"
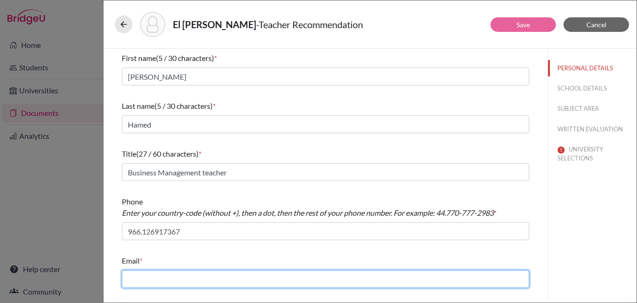
click at [189, 276] on input "text" at bounding box center [326, 279] width 408 height 18
type input "m.hamed@jks.edu.sa"
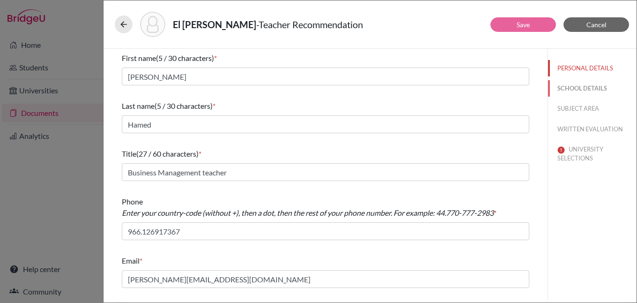
click at [577, 84] on button "SCHOOL DETAILS" at bounding box center [592, 88] width 89 height 16
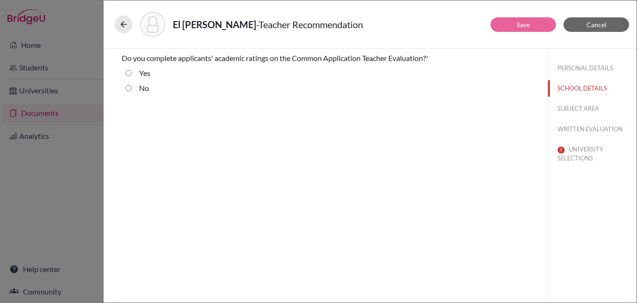
click at [129, 88] on input "No" at bounding box center [129, 87] width 6 height 11
radio input "true"
click at [589, 105] on button "SUBJECT AREA" at bounding box center [592, 108] width 89 height 16
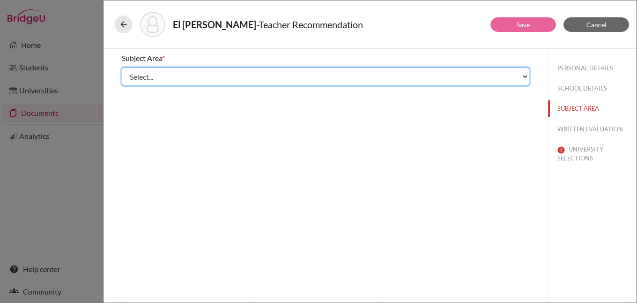
click at [172, 77] on select "Select... Math English Science World Language Social Studies Other Computer Sci…" at bounding box center [326, 76] width 408 height 18
select select "5"
click at [122, 67] on select "Select... Math English Science World Language Social Studies Other Computer Sci…" at bounding box center [326, 76] width 408 height 18
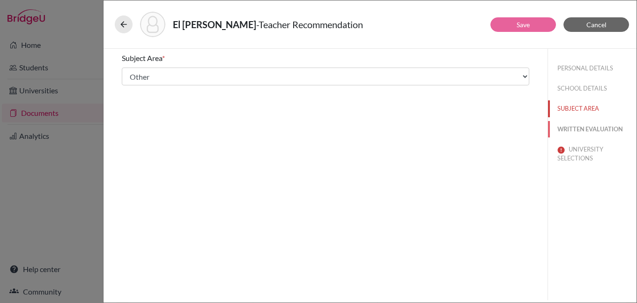
click at [590, 127] on button "WRITTEN EVALUATION" at bounding box center [592, 129] width 89 height 16
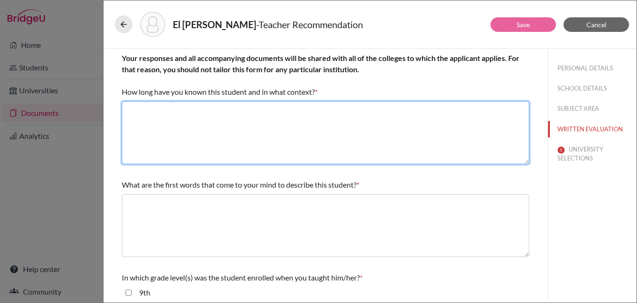
click at [217, 114] on textarea at bounding box center [326, 132] width 408 height 63
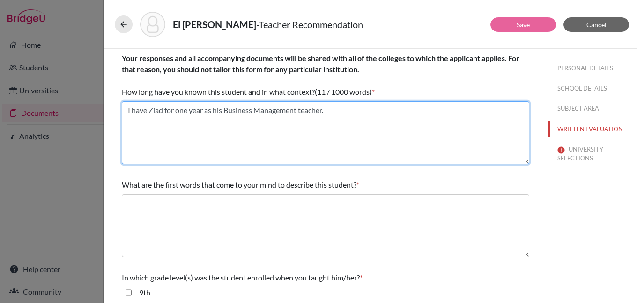
type textarea "I have Ziad for one year as his Business Management teacher."
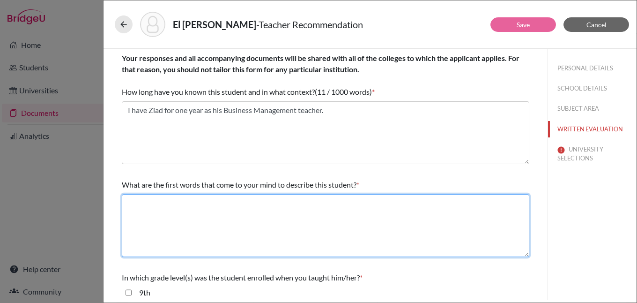
click at [216, 204] on textarea at bounding box center [326, 225] width 408 height 63
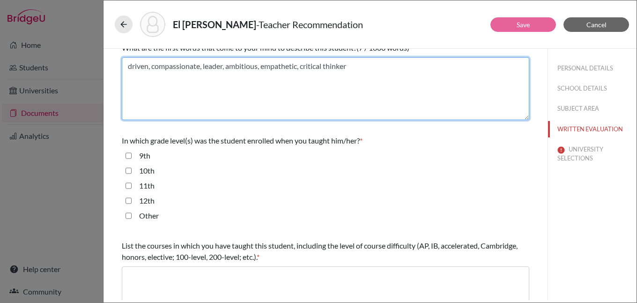
scroll to position [141, 0]
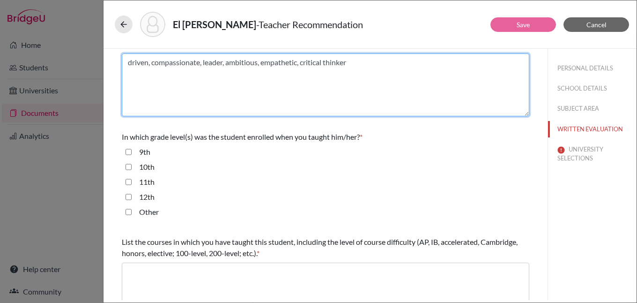
type textarea "driven, compassionate, leader, ambitious, empathetic, critical thinker"
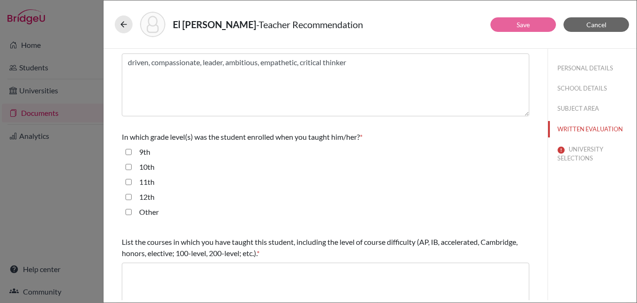
click at [130, 182] on input "11th" at bounding box center [129, 181] width 6 height 11
checkbox input "true"
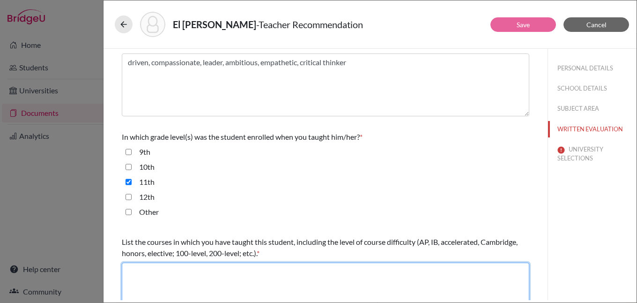
click at [183, 270] on textarea at bounding box center [326, 293] width 408 height 63
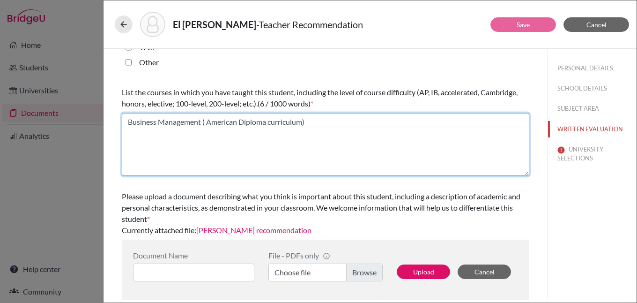
type textarea "Business Management ( American Diploma curriculum)"
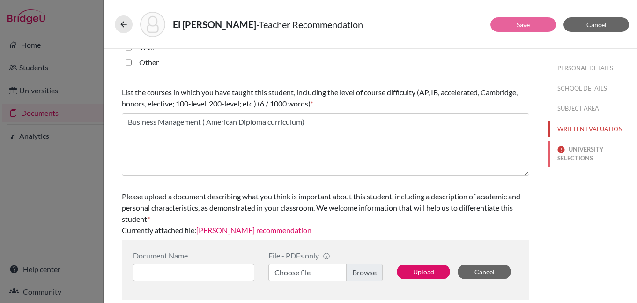
drag, startPoint x: 579, startPoint y: 152, endPoint x: 556, endPoint y: 153, distance: 23.4
click at [578, 152] on button "UNIVERSITY SELECTIONS" at bounding box center [592, 153] width 89 height 25
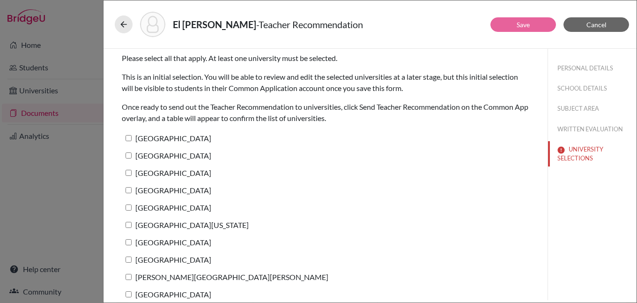
click at [144, 135] on label "Yale University" at bounding box center [167, 138] width 90 height 14
click at [132, 135] on input "Yale University" at bounding box center [129, 138] width 6 height 6
checkbox input "true"
click at [508, 28] on button "Save" at bounding box center [524, 24] width 66 height 15
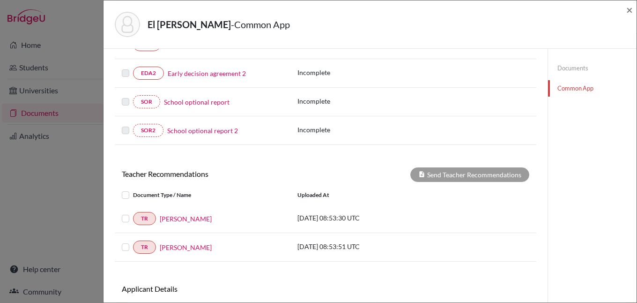
scroll to position [344, 0]
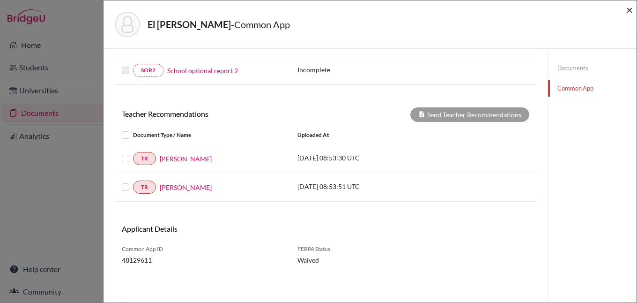
click at [631, 9] on span "×" at bounding box center [630, 10] width 7 height 14
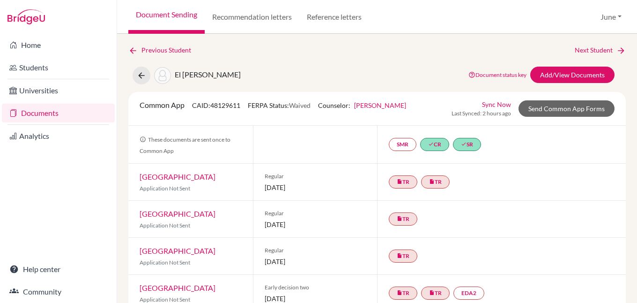
click at [45, 114] on link "Documents" at bounding box center [58, 113] width 113 height 19
